Goal: Task Accomplishment & Management: Manage account settings

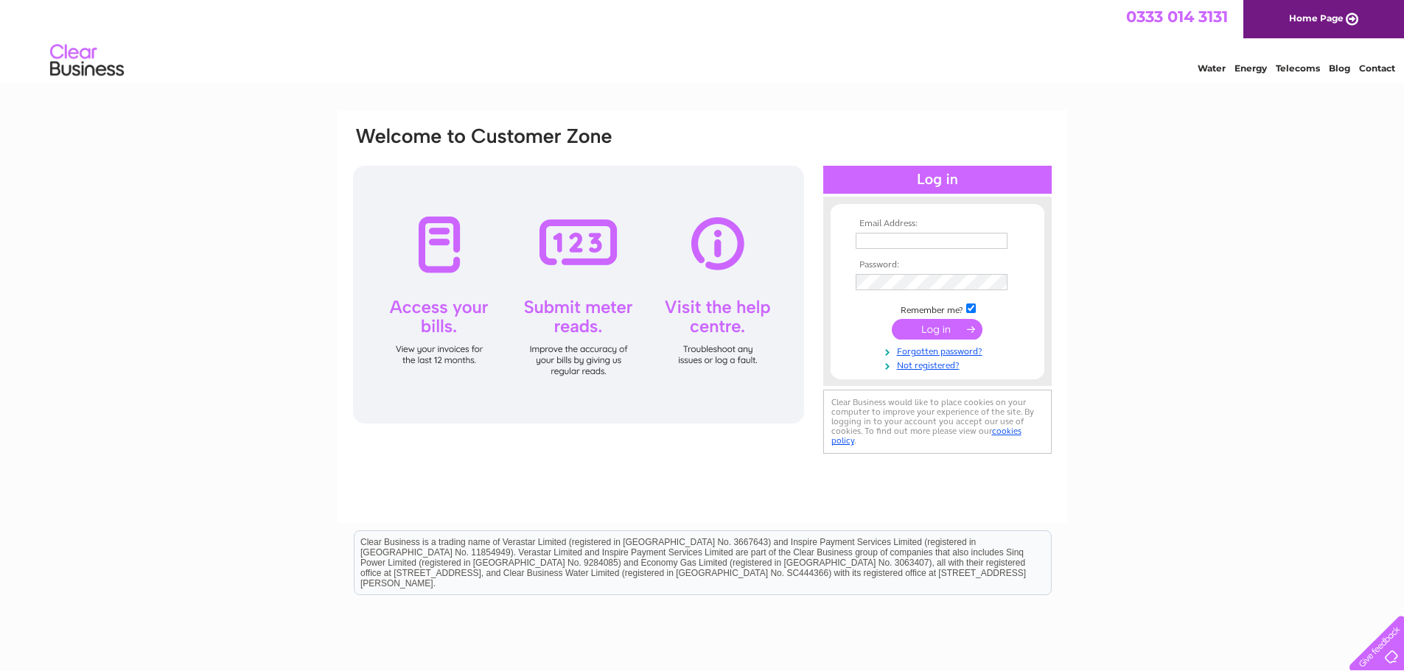
type input "wdavies964@gmail.com"
click at [931, 332] on input "submit" at bounding box center [937, 329] width 91 height 21
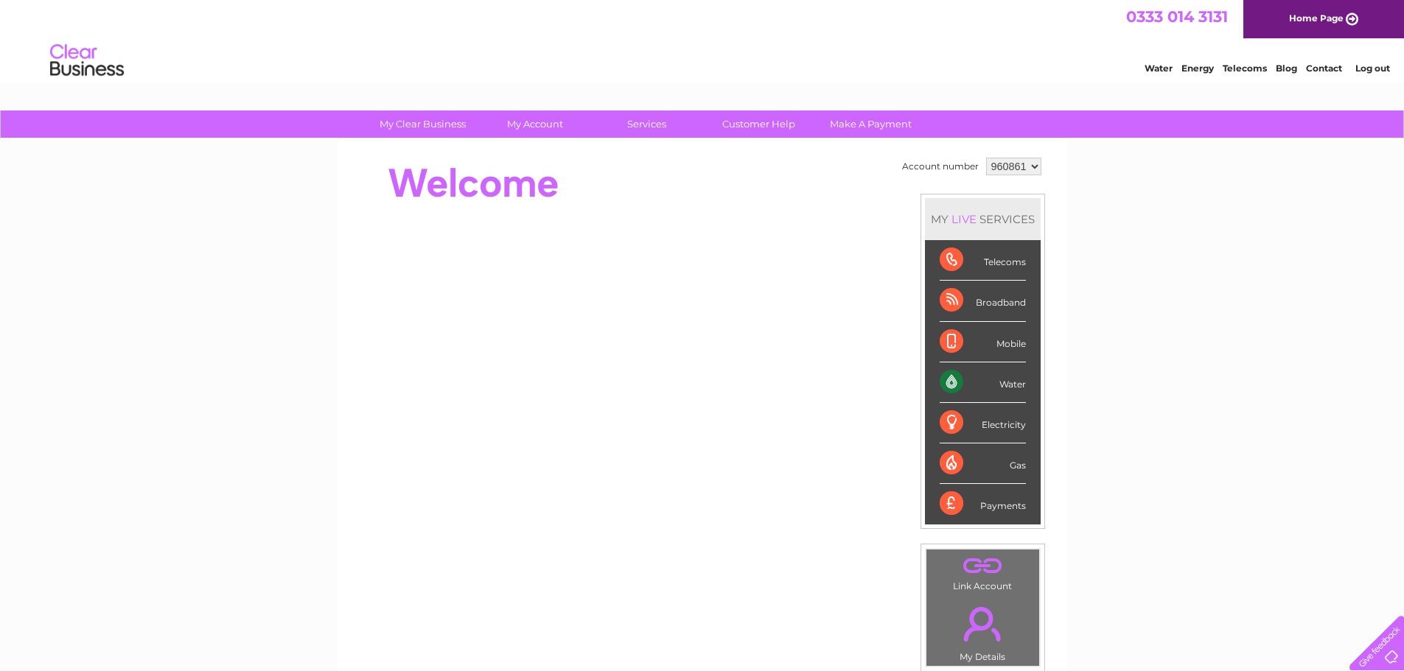
click at [1004, 385] on div "Water" at bounding box center [983, 383] width 86 height 41
click at [956, 383] on div "Water" at bounding box center [983, 383] width 86 height 41
click at [1010, 382] on div "Water" at bounding box center [983, 383] width 86 height 41
click at [940, 385] on div "Water" at bounding box center [983, 383] width 86 height 41
click at [951, 377] on div "Water" at bounding box center [983, 383] width 86 height 41
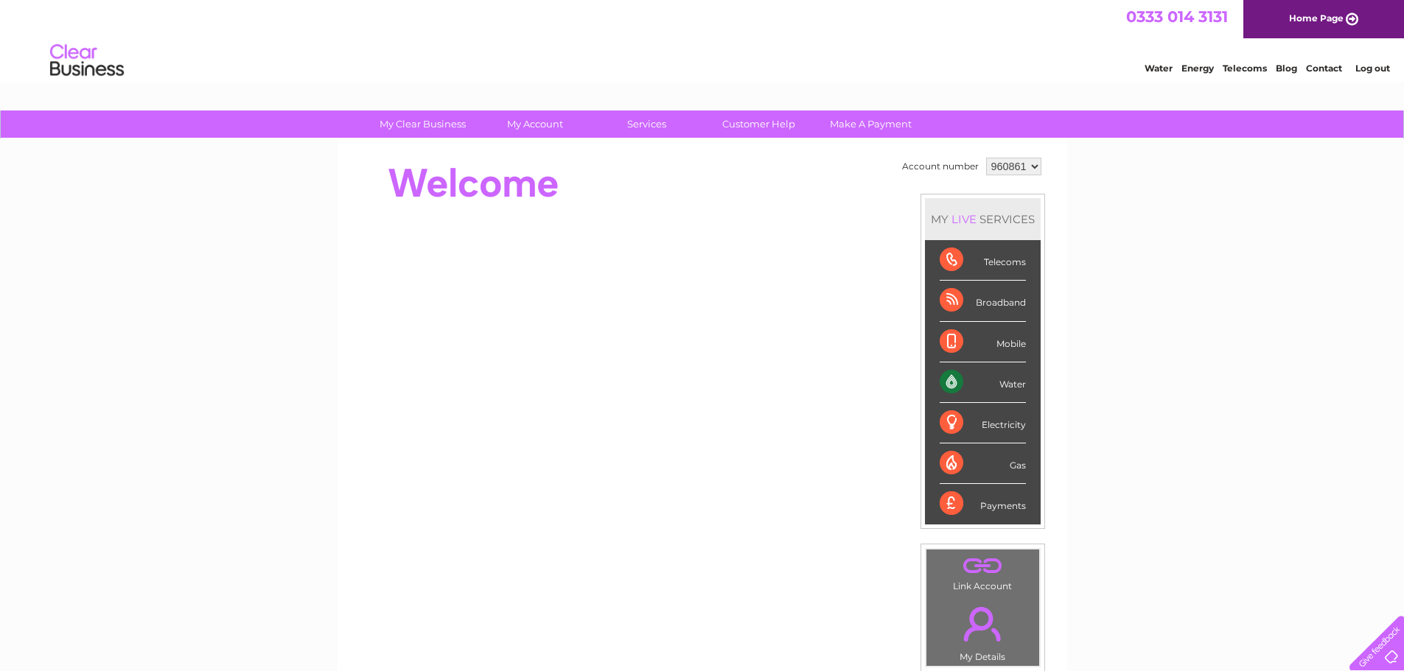
click at [951, 377] on div "Water" at bounding box center [983, 383] width 86 height 41
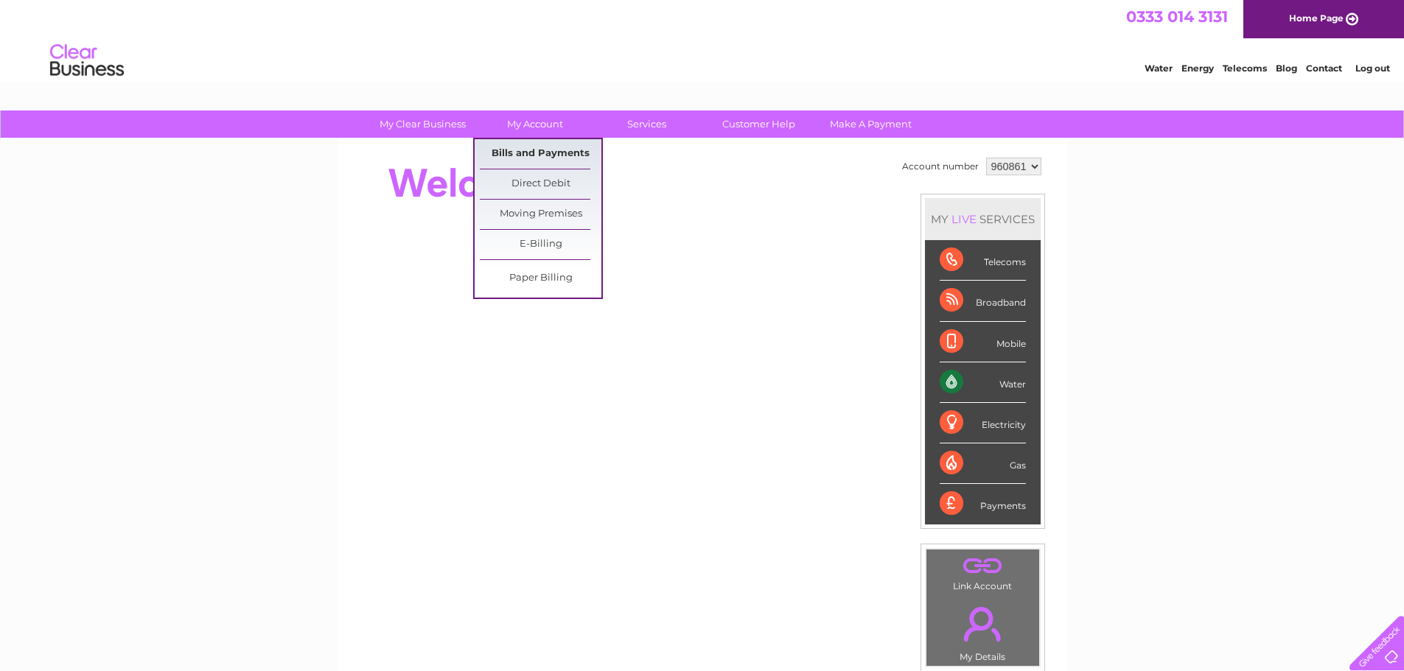
click at [520, 147] on link "Bills and Payments" at bounding box center [541, 153] width 122 height 29
click at [520, 152] on link "Bills and Payments" at bounding box center [541, 153] width 122 height 29
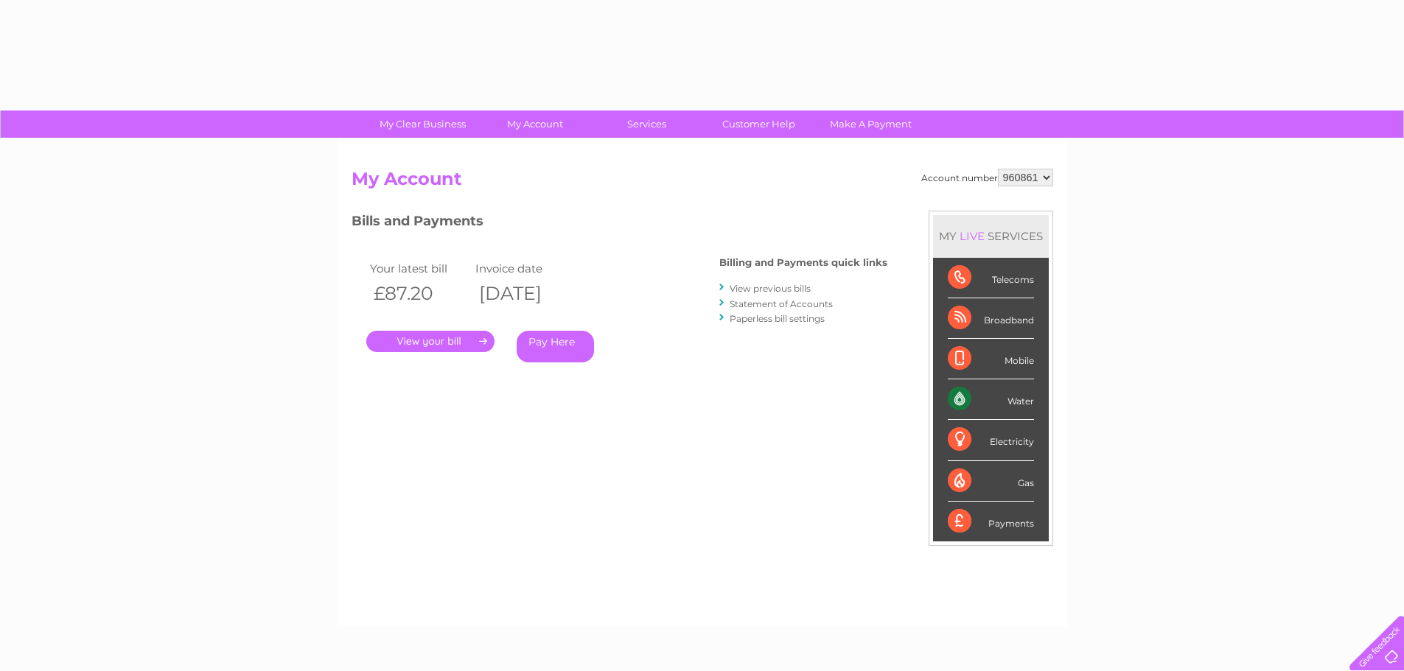
click at [426, 344] on link "." at bounding box center [430, 341] width 128 height 21
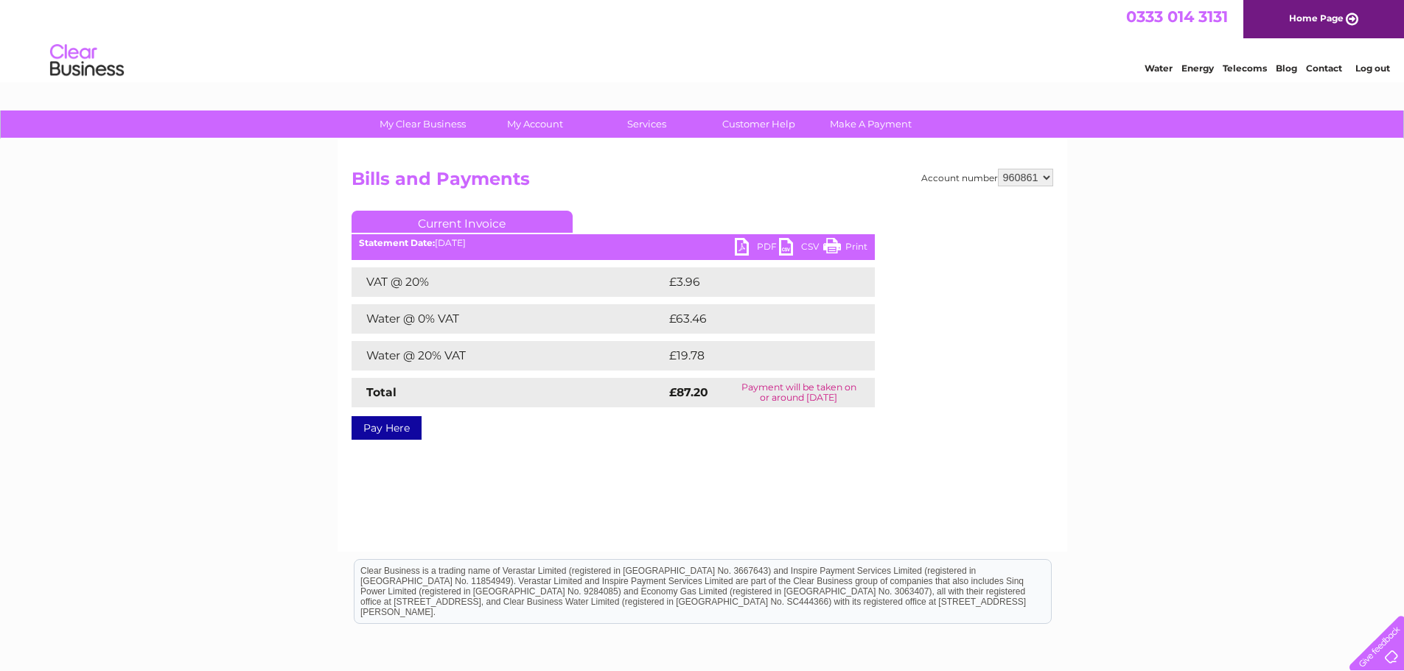
click at [763, 248] on link "PDF" at bounding box center [757, 248] width 44 height 21
